Goal: Task Accomplishment & Management: Manage account settings

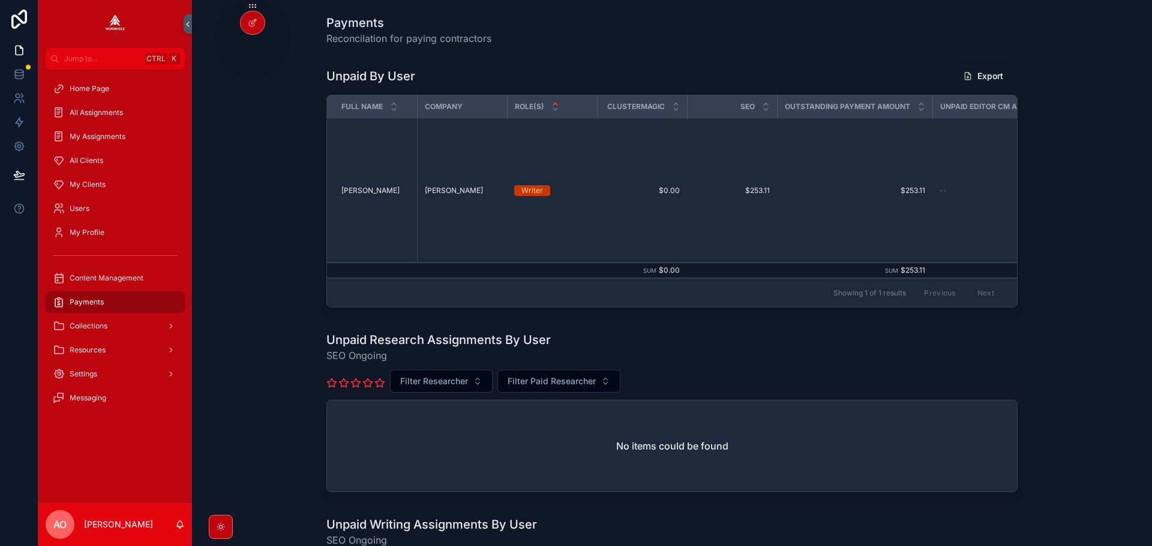
drag, startPoint x: 665, startPoint y: 314, endPoint x: 676, endPoint y: 311, distance: 12.0
click at [676, 311] on div "Unpaid By User Export Full Name Company Role(s) ClusterMagic SEO Outstanding Pa…" at bounding box center [672, 188] width 940 height 257
click at [274, 180] on div "Unpaid By User Export Full Name Company Role(s) ClusterMagic SEO Outstanding Pa…" at bounding box center [672, 188] width 940 height 257
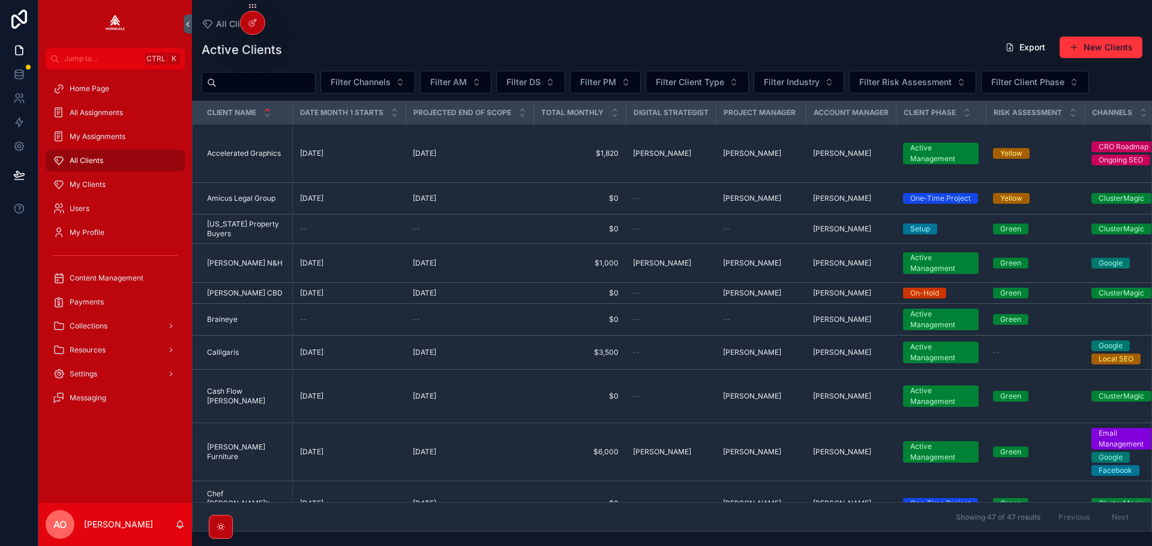
click at [261, 80] on input "scrollable content" at bounding box center [266, 82] width 98 height 17
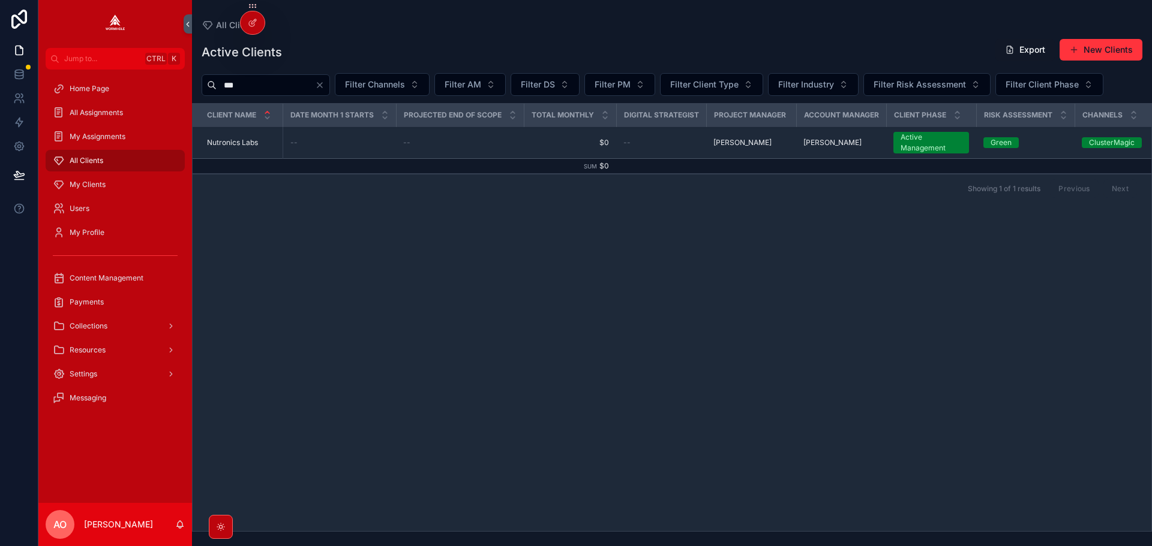
type input "***"
click at [240, 144] on span "Nutronics Labs" at bounding box center [232, 143] width 51 height 10
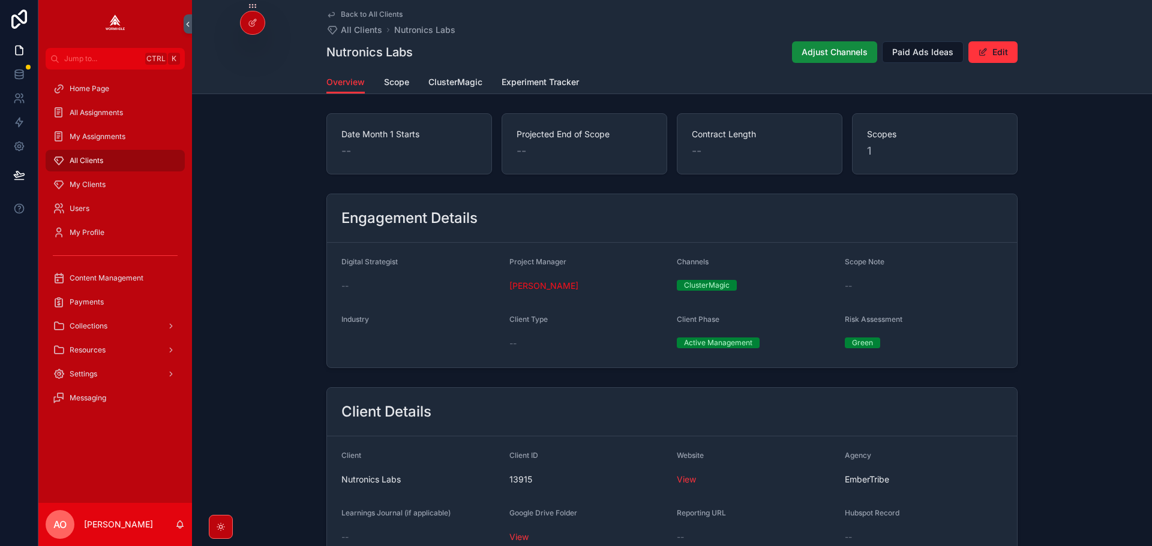
click at [437, 80] on span "ClusterMagic" at bounding box center [455, 82] width 54 height 12
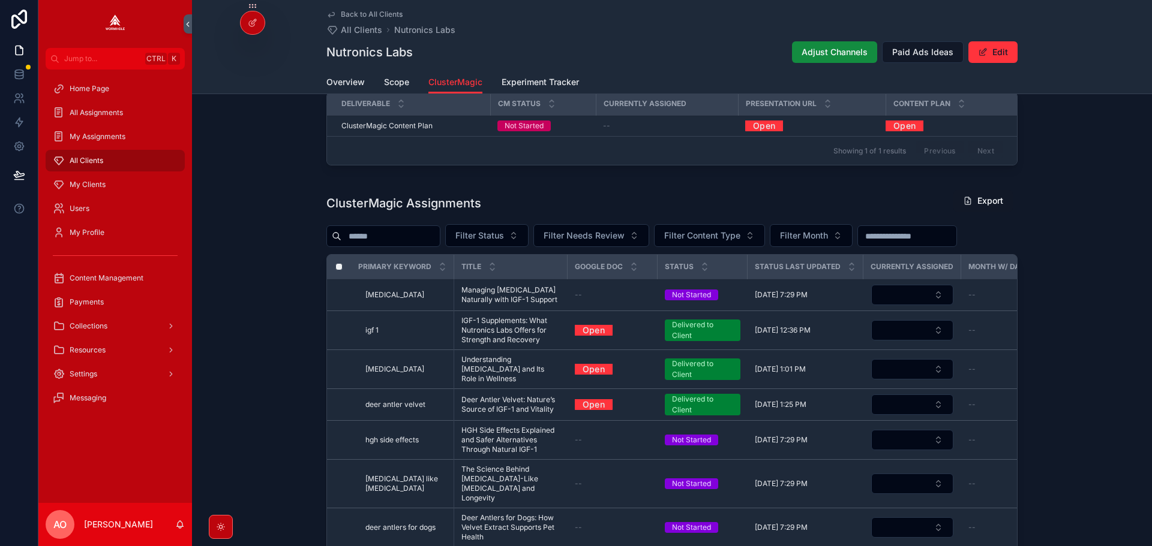
scroll to position [420, 0]
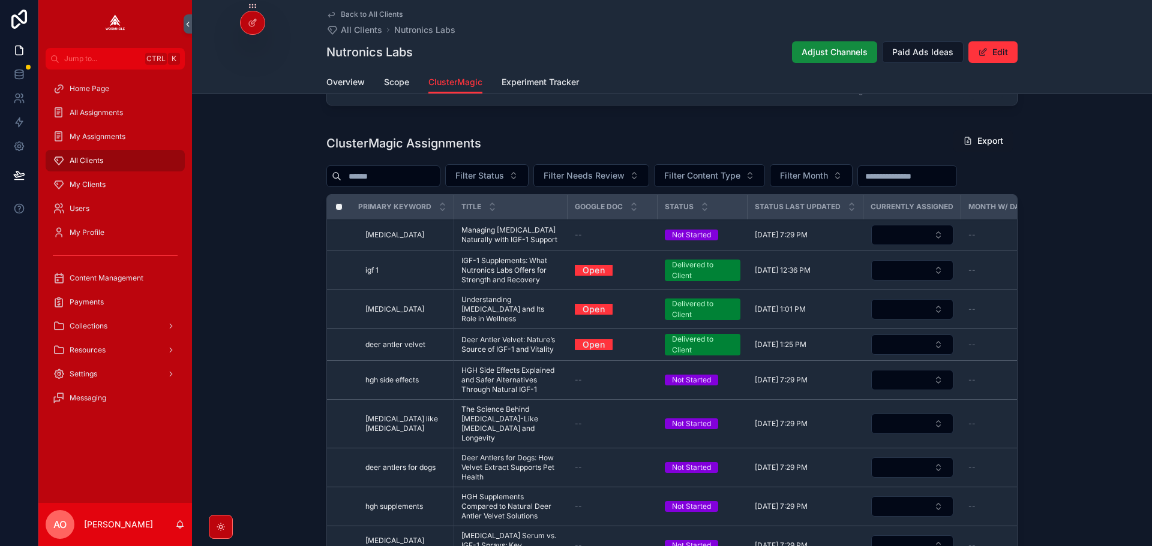
click at [517, 184] on button "Filter Status" at bounding box center [486, 175] width 83 height 23
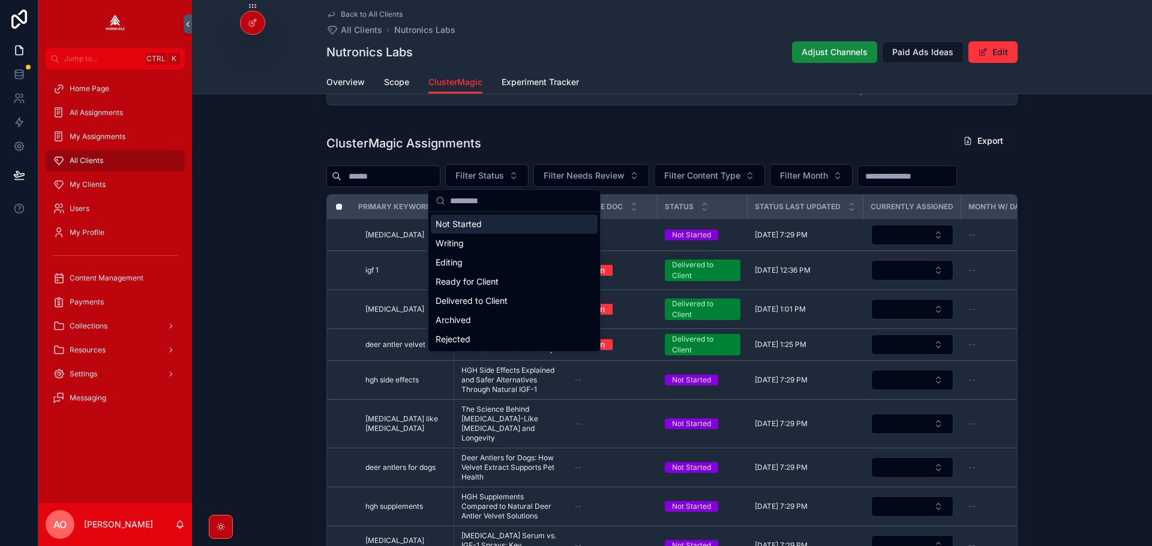
click at [512, 219] on div "Not Started" at bounding box center [514, 224] width 167 height 19
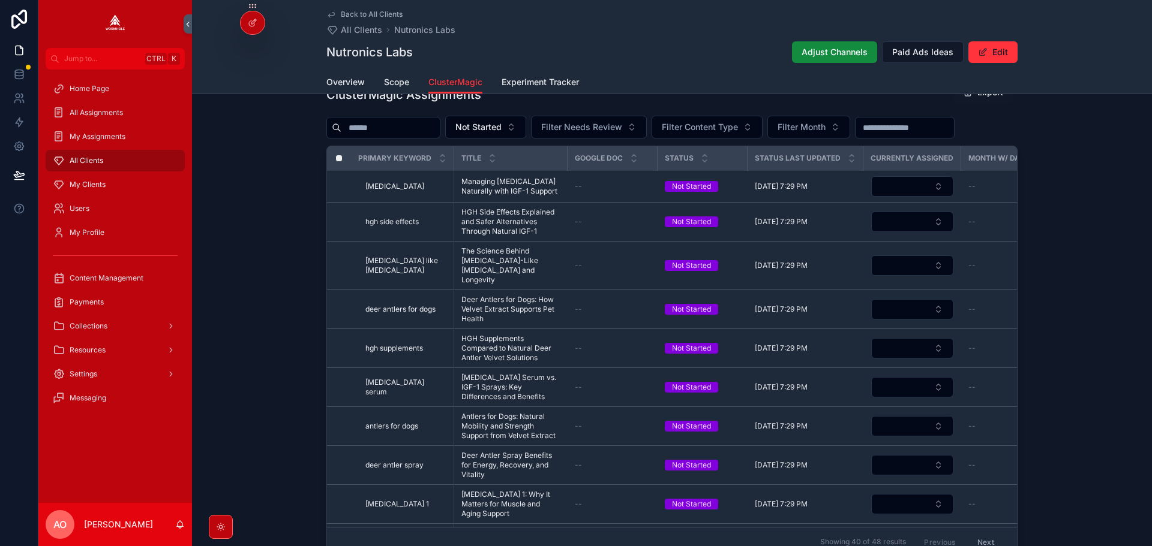
scroll to position [448, 0]
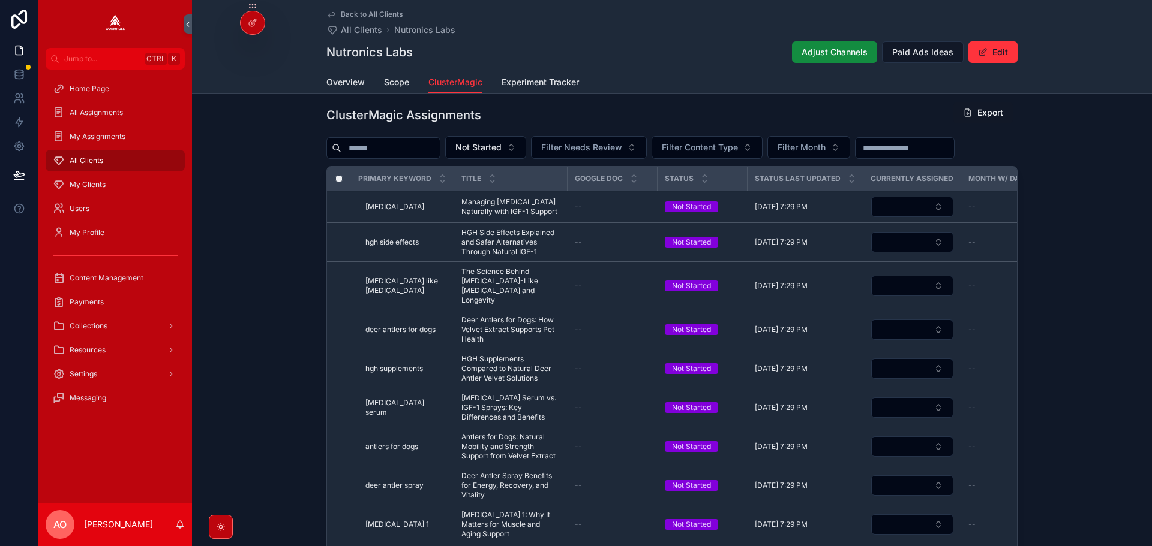
click at [501, 147] on span "Not Started" at bounding box center [478, 148] width 46 height 12
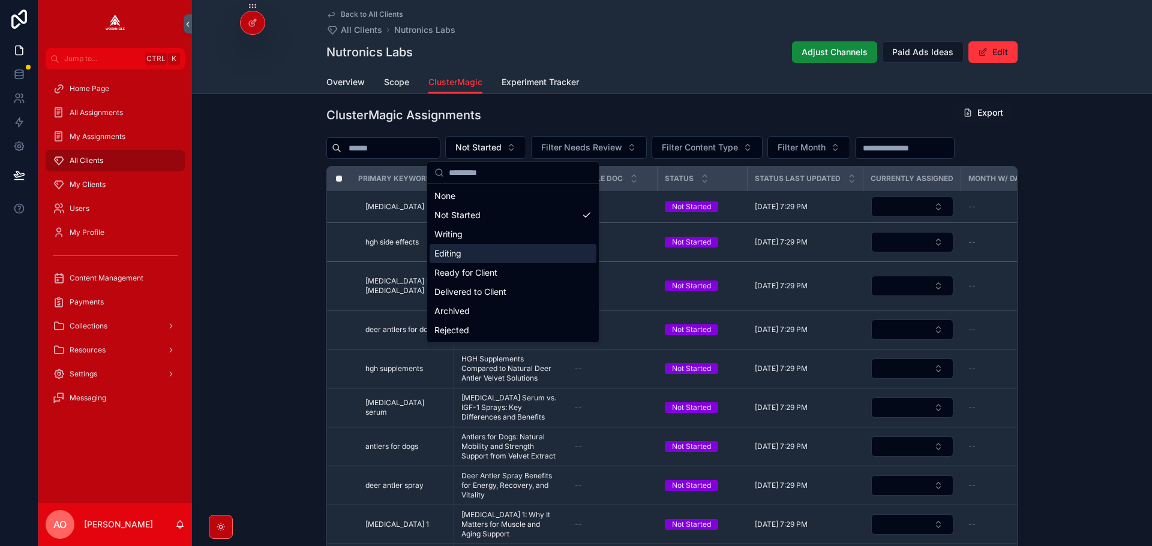
click at [470, 256] on div "Editing" at bounding box center [512, 253] width 167 height 19
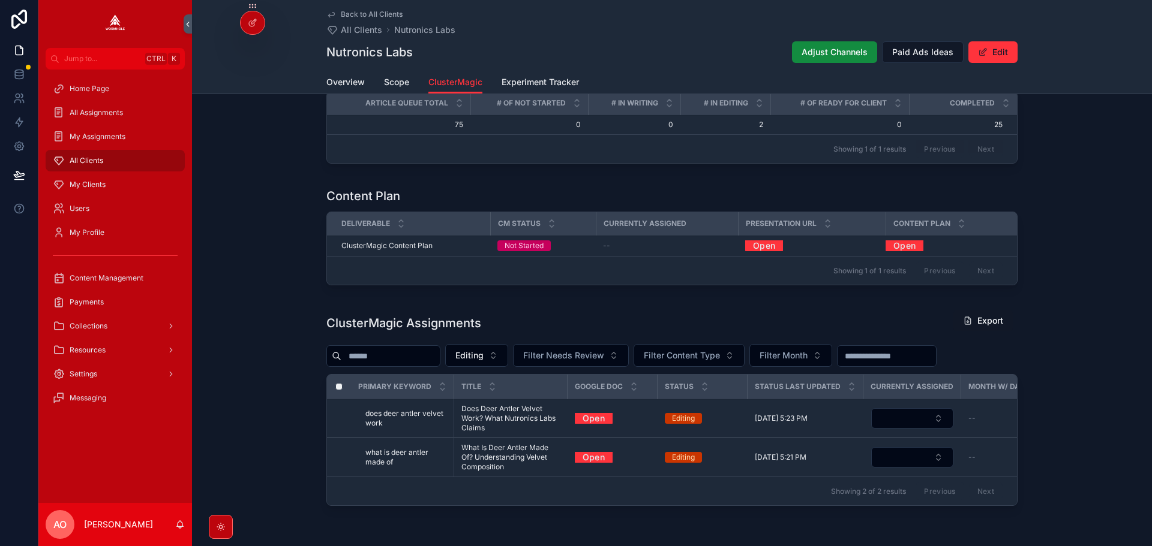
scroll to position [268, 0]
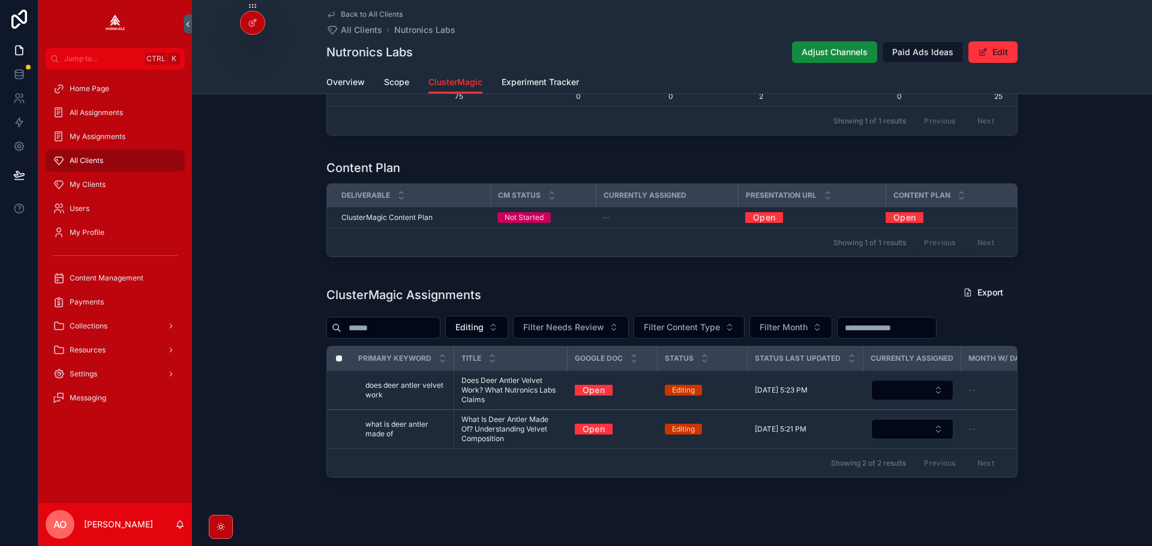
click at [508, 326] on button "Editing" at bounding box center [476, 327] width 63 height 23
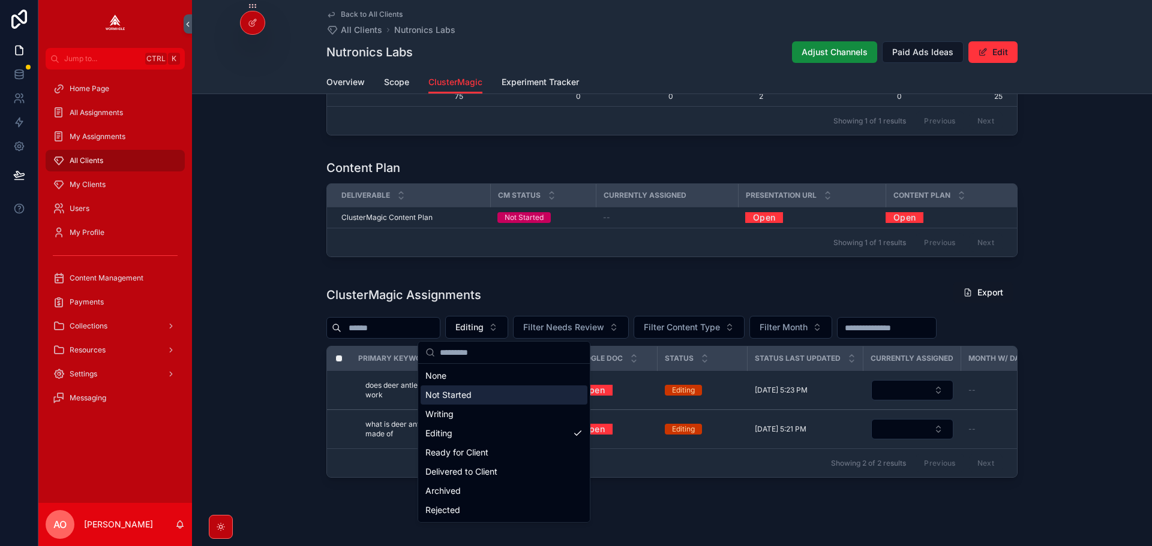
click at [481, 398] on div "Not Started" at bounding box center [503, 395] width 167 height 19
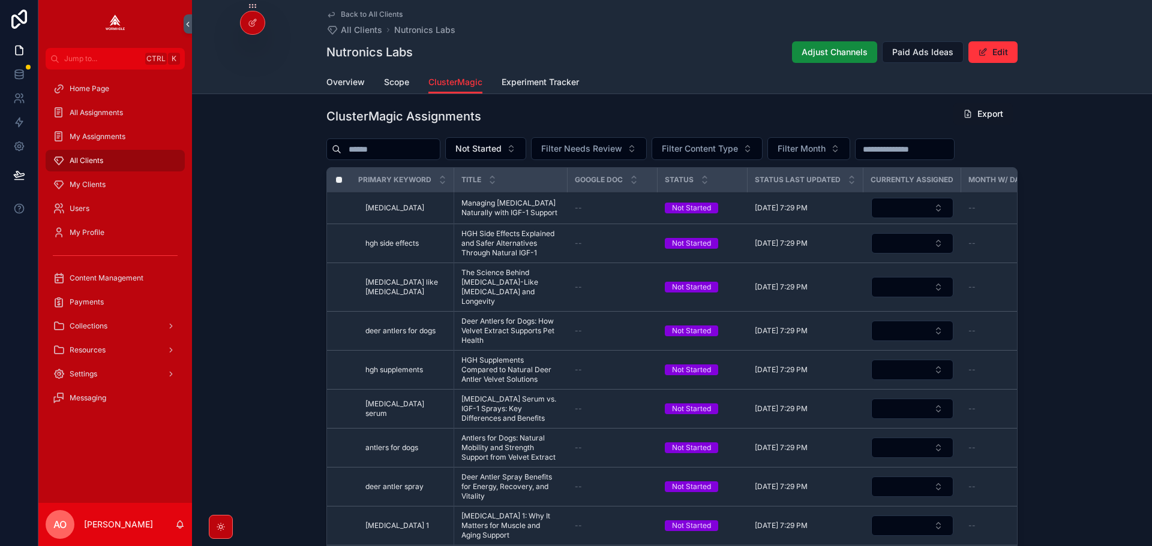
scroll to position [448, 0]
click at [509, 155] on button "Not Started" at bounding box center [485, 147] width 81 height 23
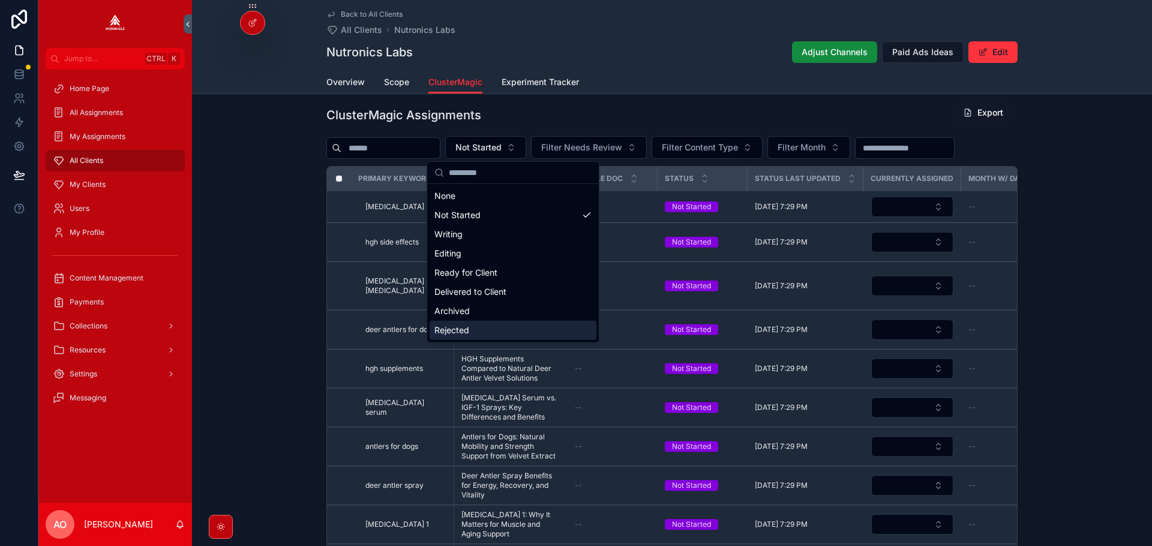
click at [451, 329] on div "Rejected" at bounding box center [512, 330] width 167 height 19
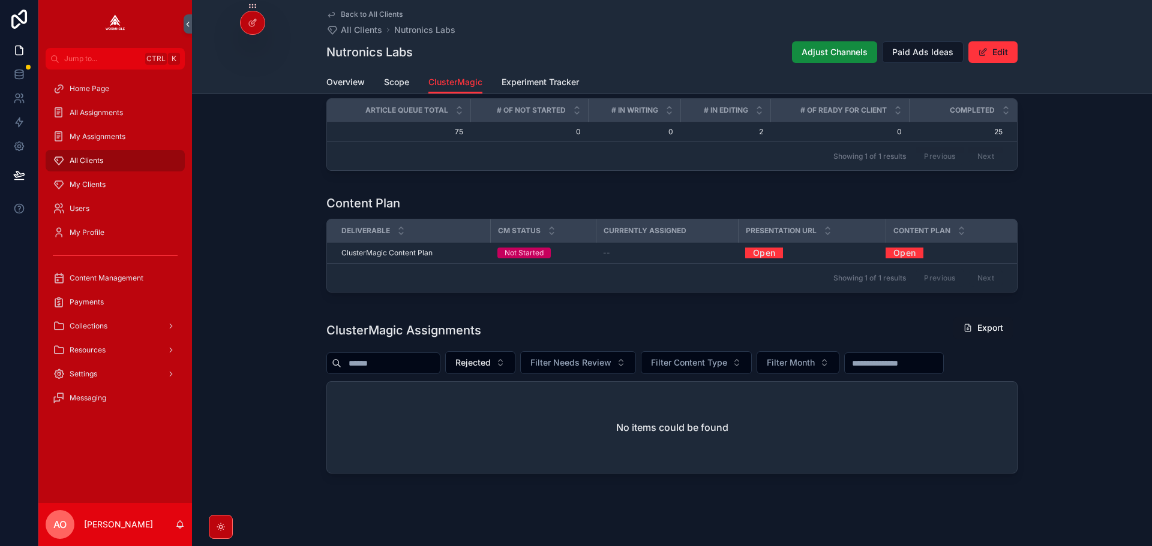
scroll to position [247, 0]
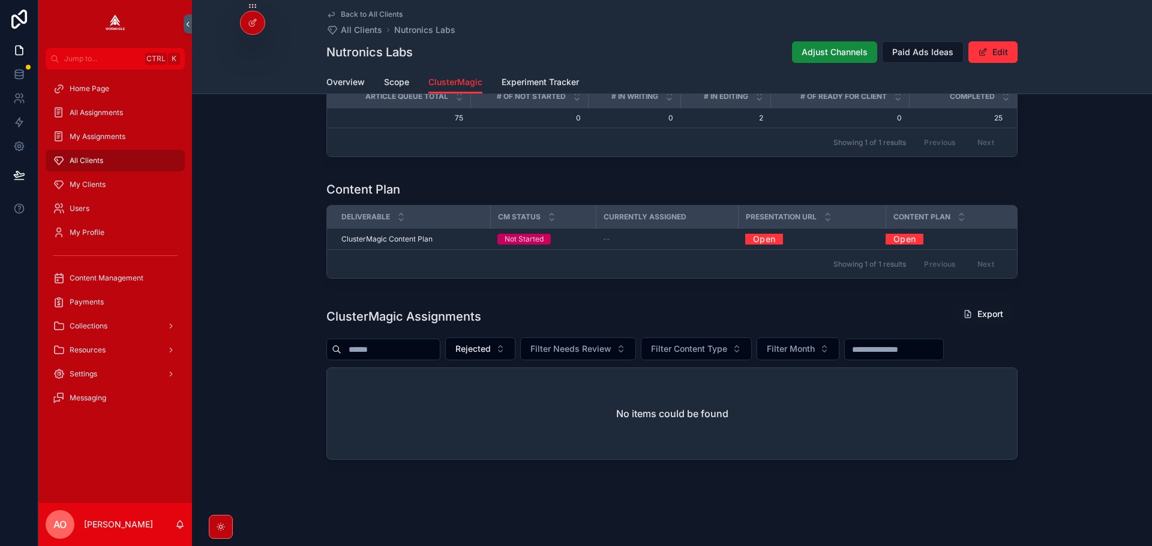
click at [491, 353] on span "Rejected" at bounding box center [472, 349] width 35 height 12
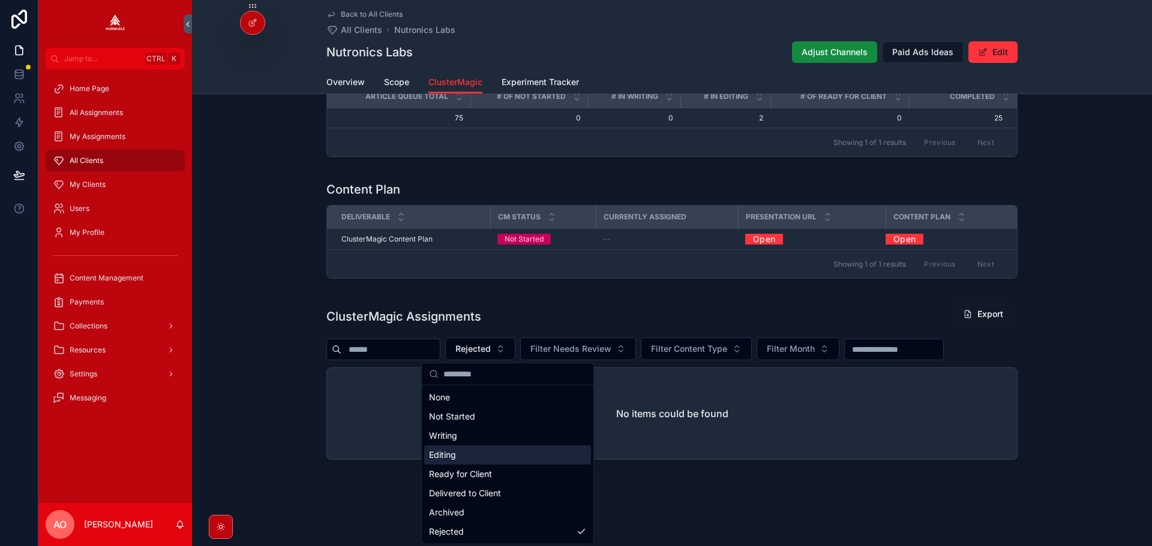
click at [495, 448] on div "Editing" at bounding box center [507, 455] width 167 height 19
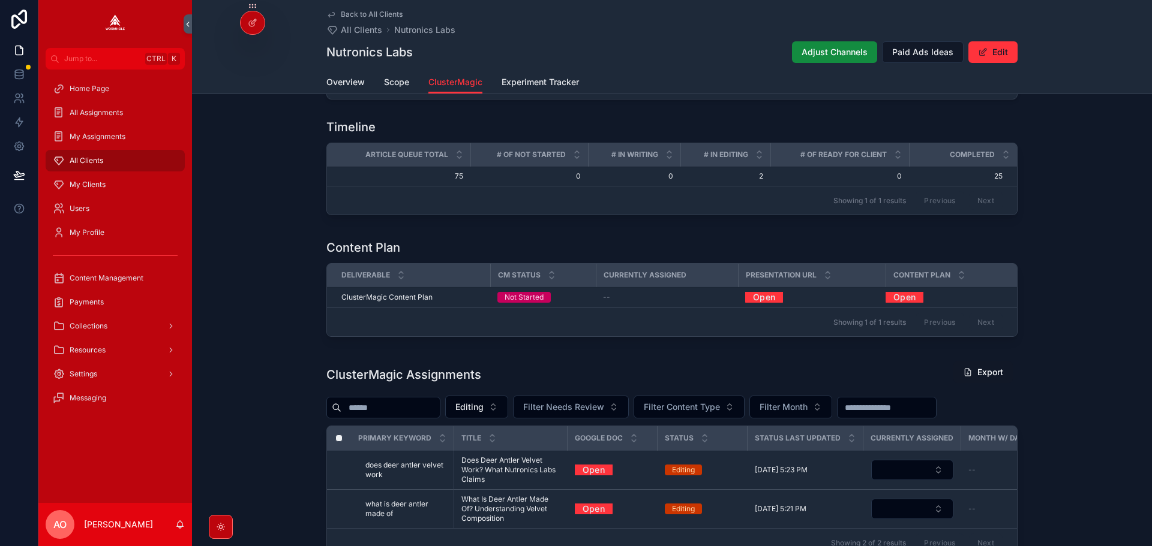
scroll to position [292, 0]
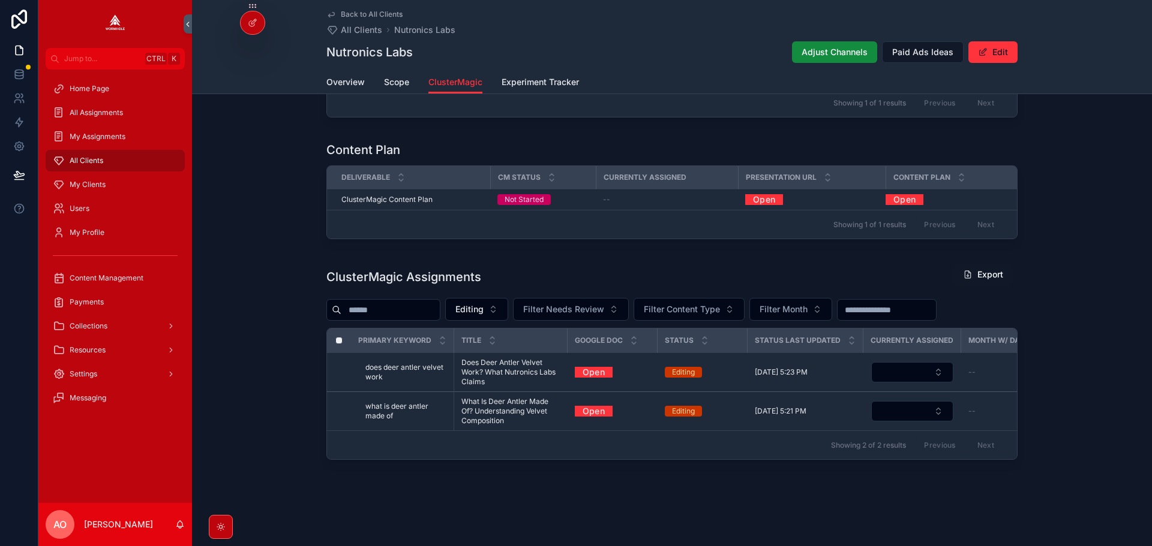
click at [483, 303] on span "Editing" at bounding box center [469, 309] width 28 height 12
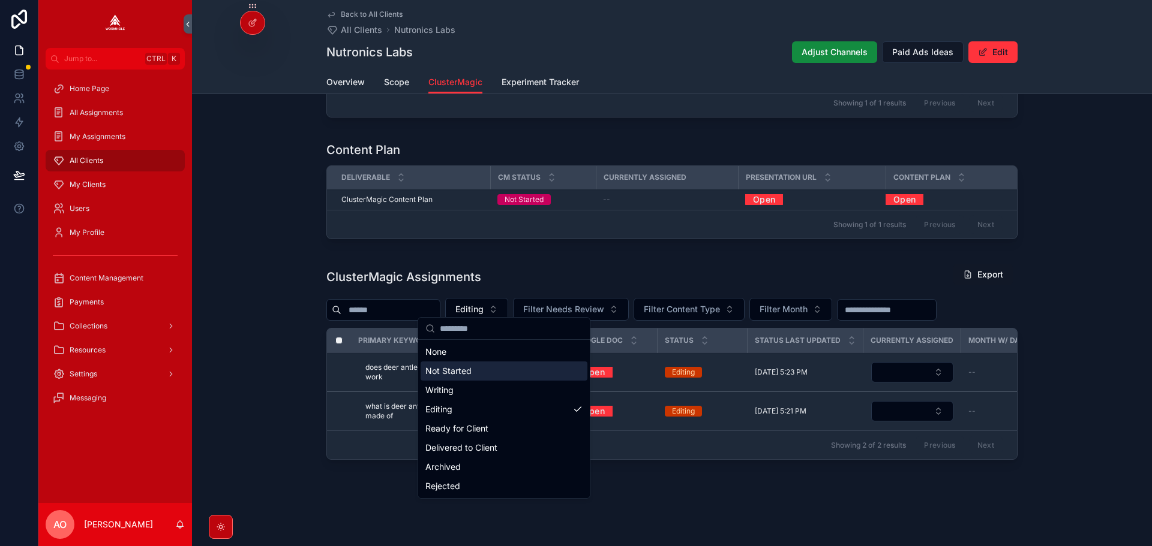
click at [478, 378] on div "Not Started" at bounding box center [503, 371] width 167 height 19
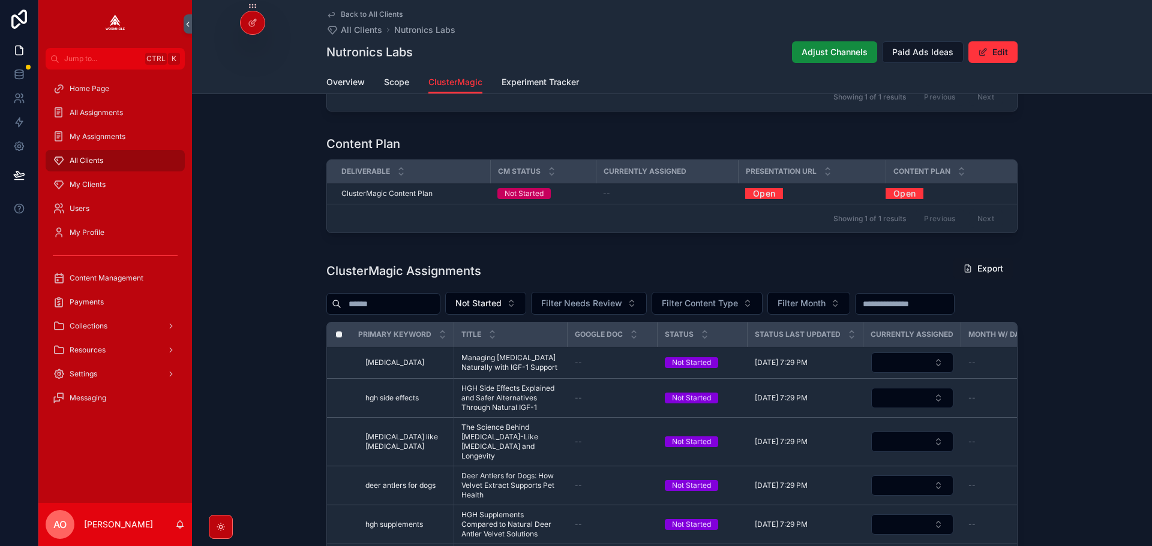
click at [398, 298] on input "scrollable content" at bounding box center [390, 304] width 98 height 17
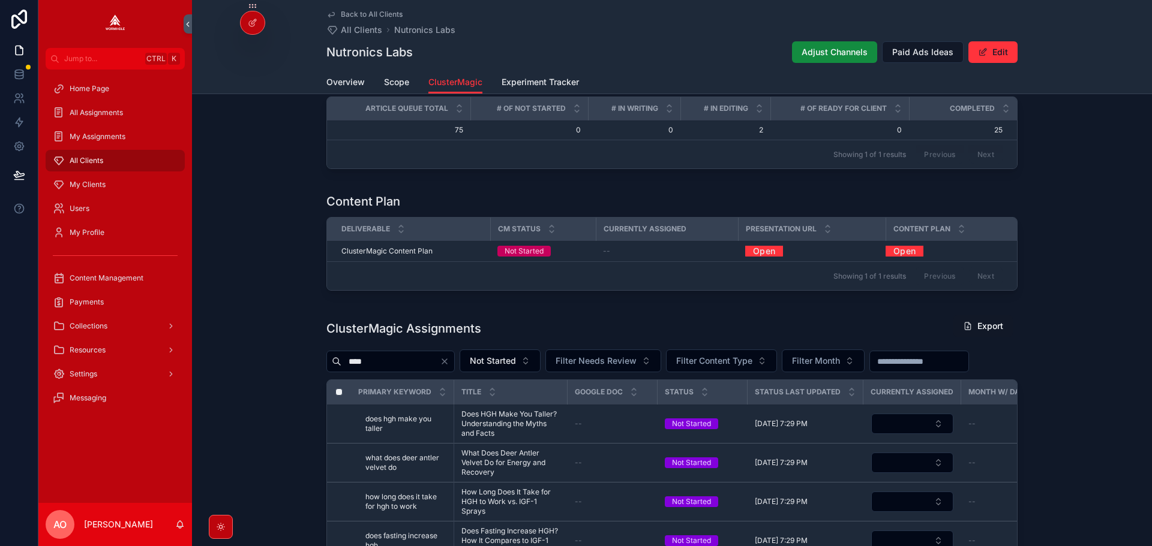
scroll to position [292, 0]
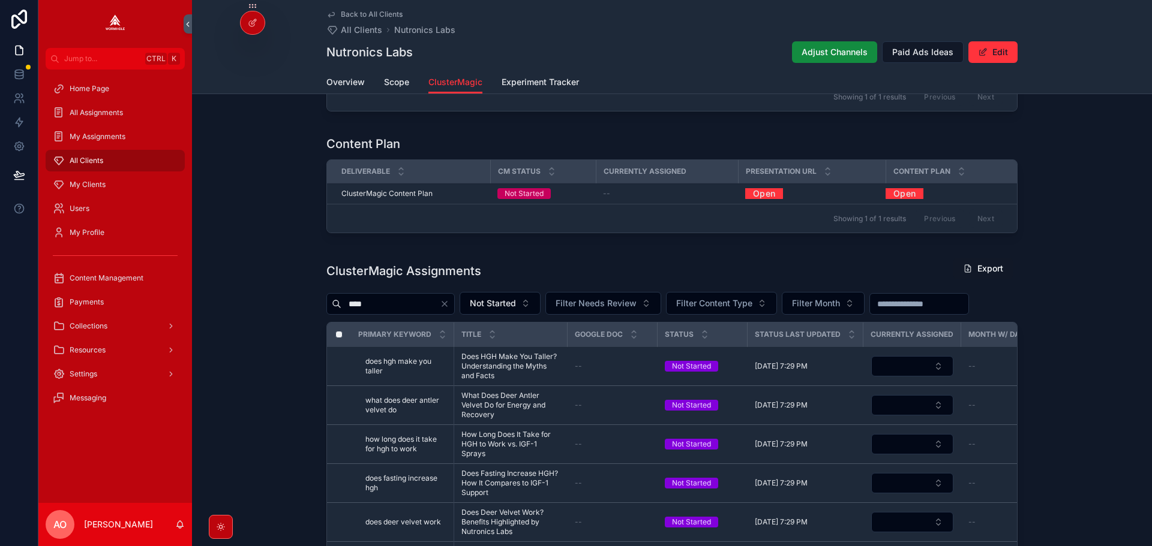
type input "****"
click at [455, 295] on div "****" at bounding box center [390, 304] width 128 height 22
click at [440, 299] on input "****" at bounding box center [390, 304] width 98 height 17
click at [449, 300] on icon "Clear" at bounding box center [445, 304] width 10 height 10
click at [520, 311] on button "Not Started" at bounding box center [485, 303] width 81 height 23
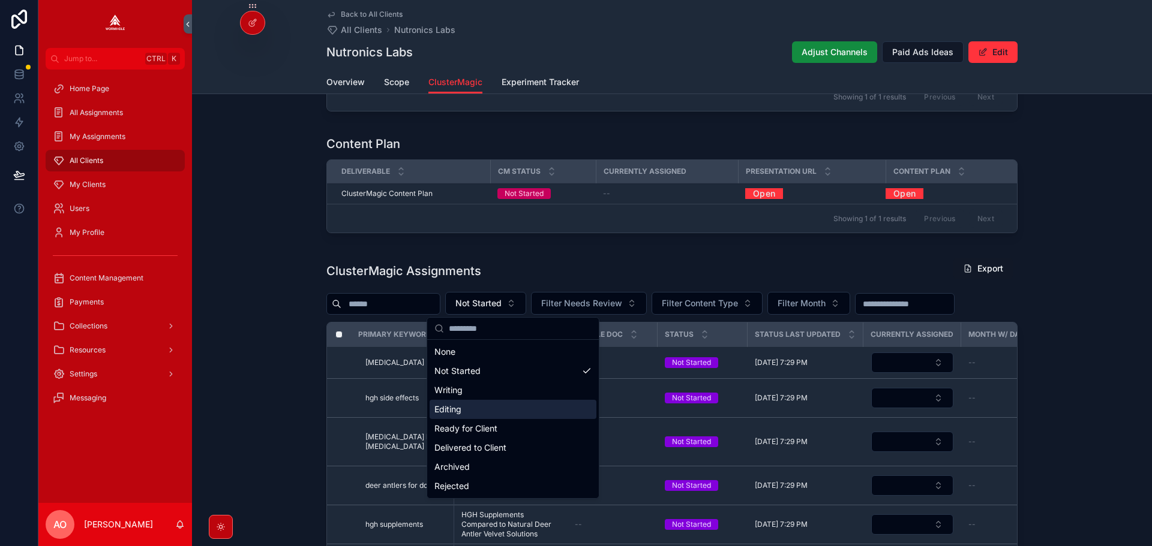
click at [541, 410] on div "Editing" at bounding box center [512, 409] width 167 height 19
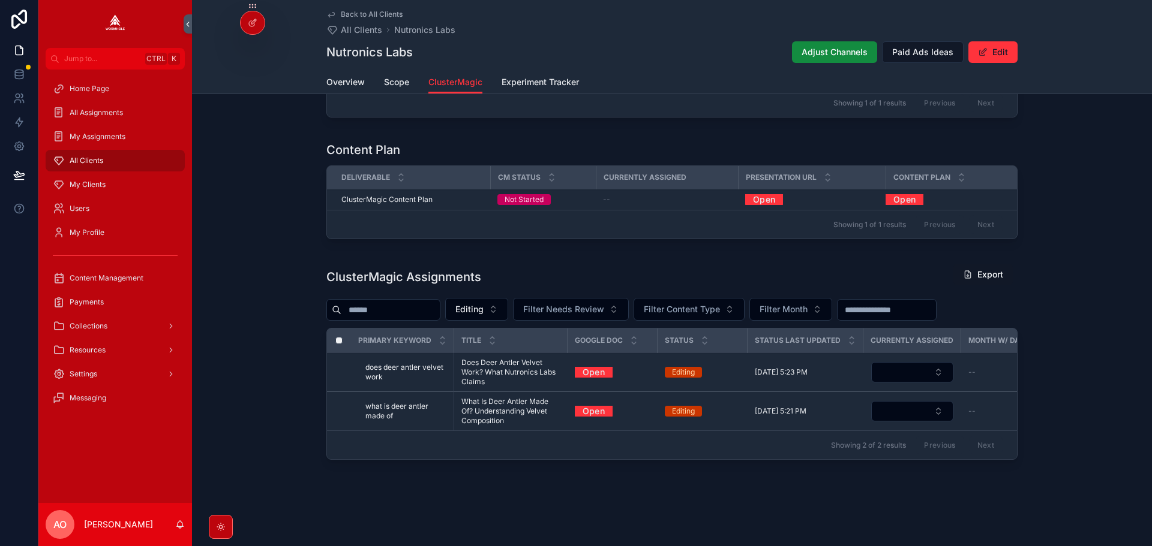
click at [590, 263] on div "ClusterMagic Assignments Export" at bounding box center [671, 277] width 691 height 28
